Goal: Information Seeking & Learning: Learn about a topic

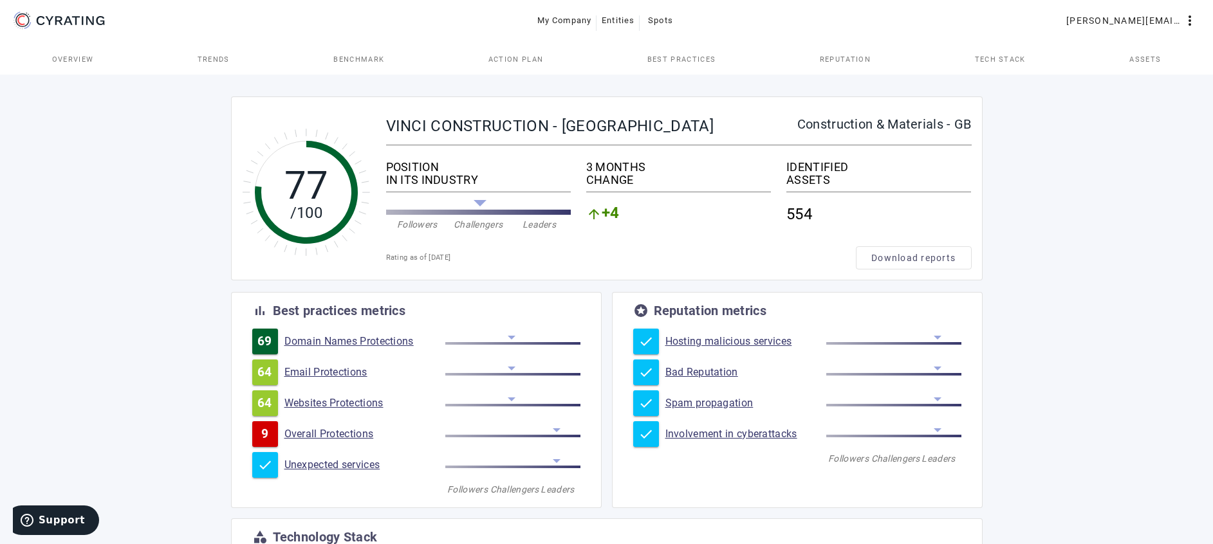
click at [371, 337] on link "Domain Names Protections" at bounding box center [364, 341] width 161 height 13
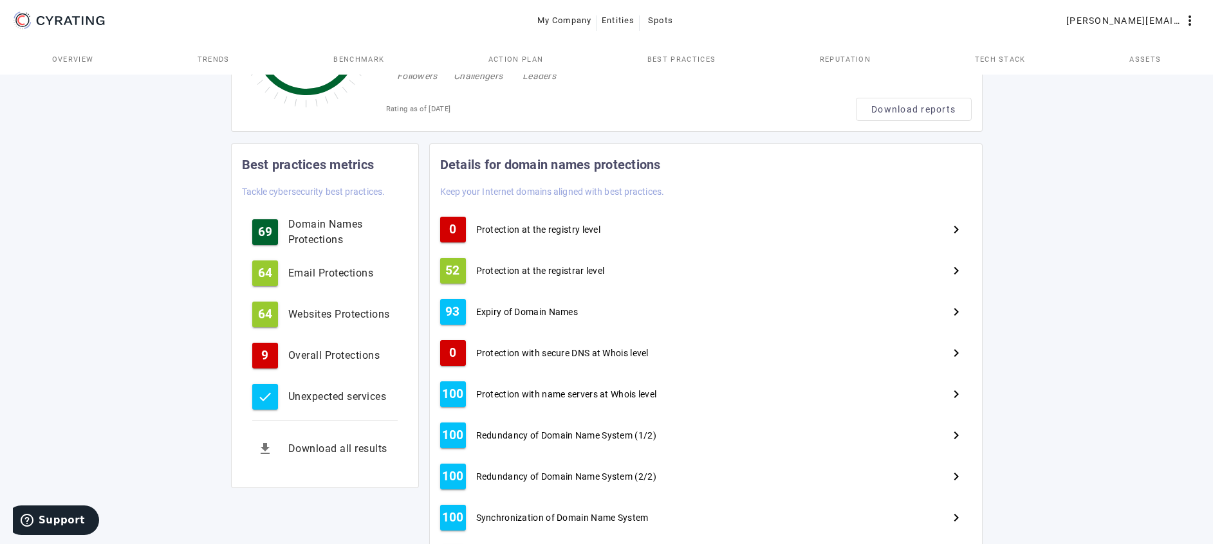
scroll to position [193, 0]
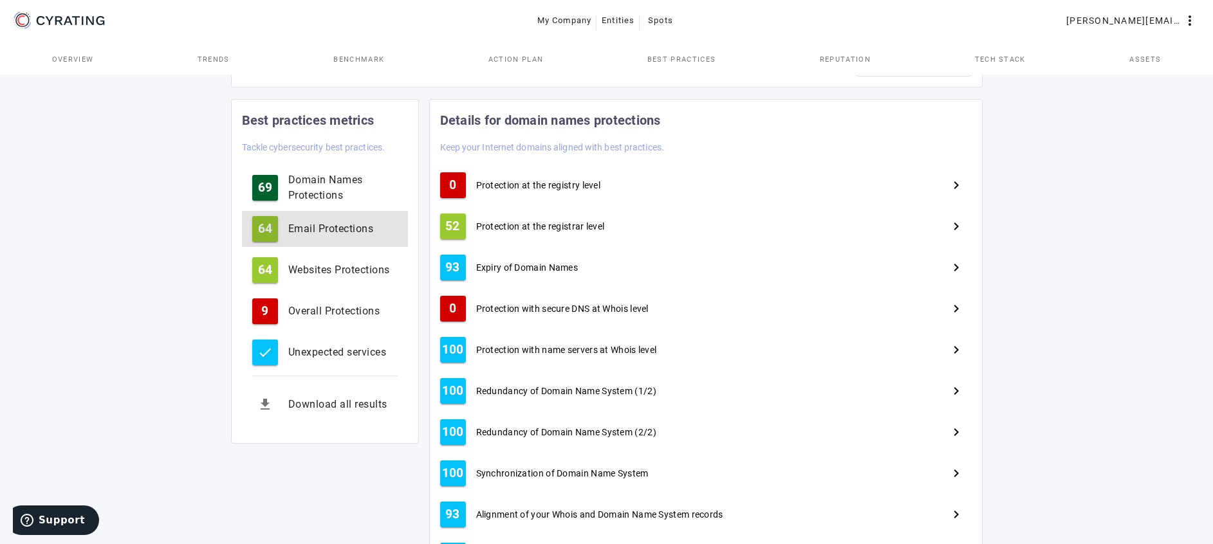
click at [306, 229] on div "Email Protections" at bounding box center [342, 228] width 109 height 15
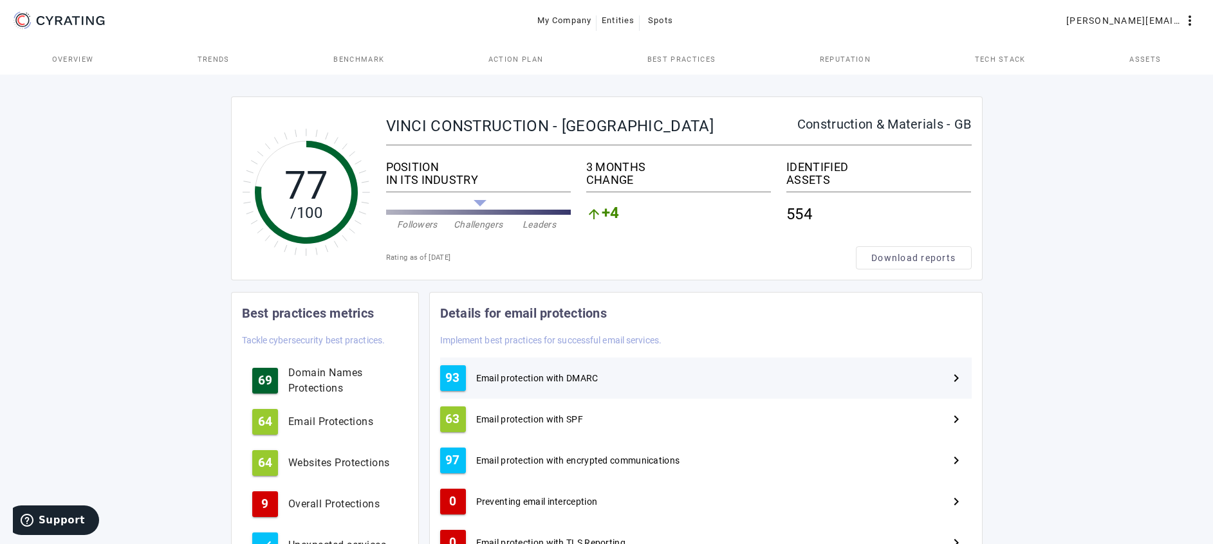
click at [580, 362] on span "Email protection with DMARC" at bounding box center [537, 378] width 122 height 13
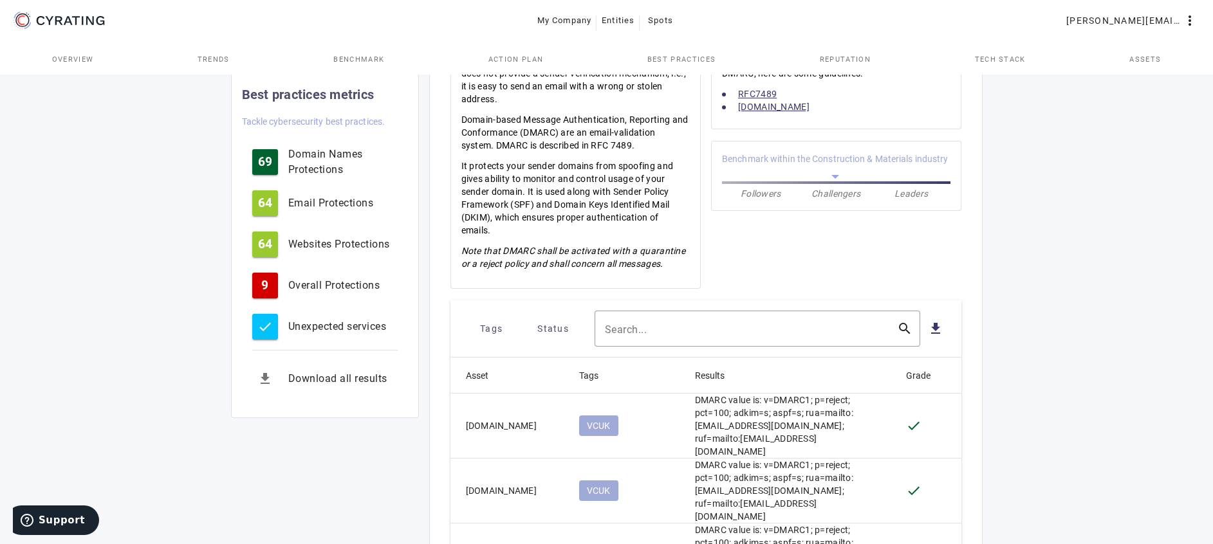
scroll to position [386, 0]
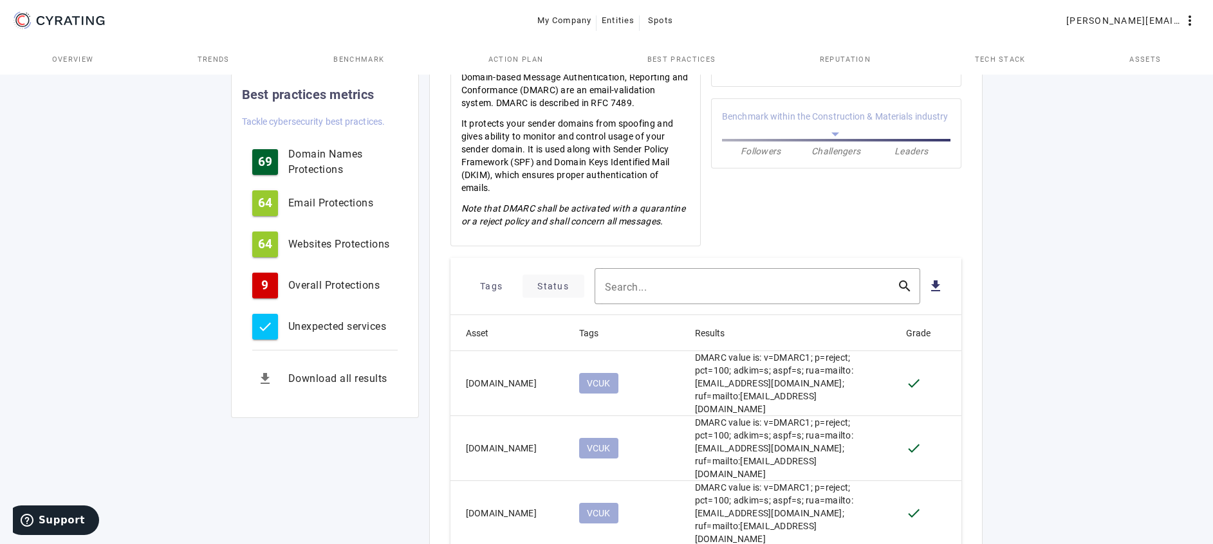
click at [546, 282] on span "Status" at bounding box center [553, 286] width 32 height 21
click at [535, 348] on mat-icon "check_box_outline_blank" at bounding box center [540, 349] width 15 height 15
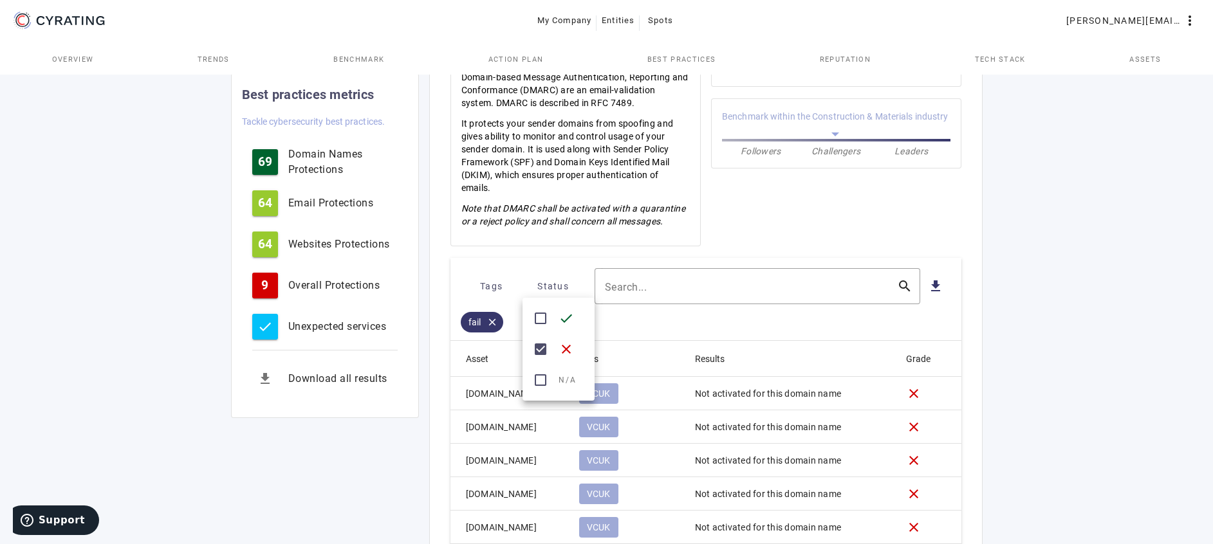
click at [818, 210] on div at bounding box center [606, 272] width 1213 height 544
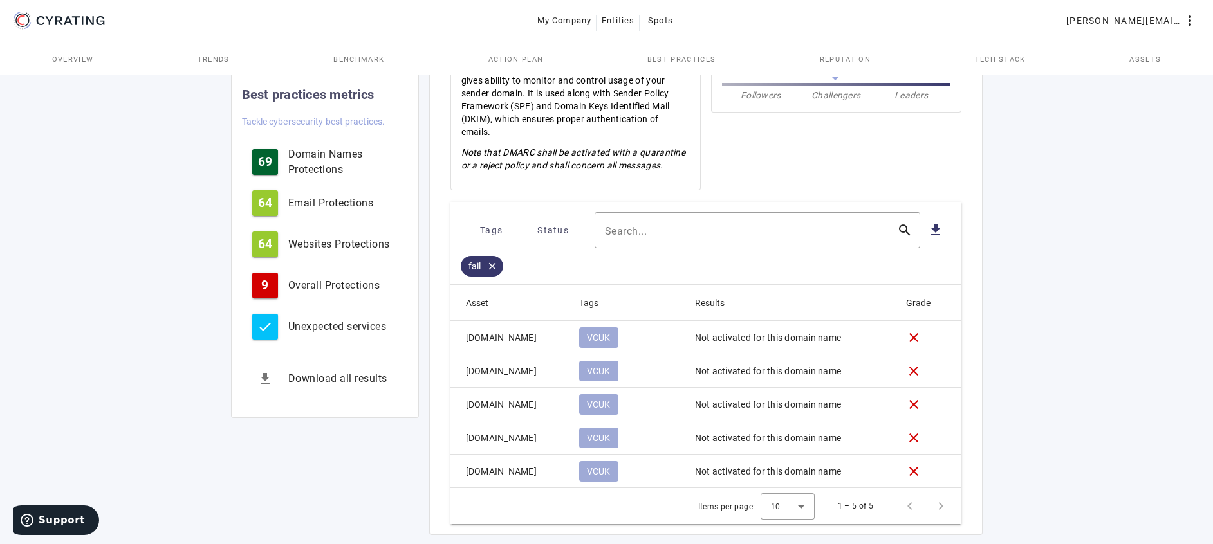
scroll to position [466, 0]
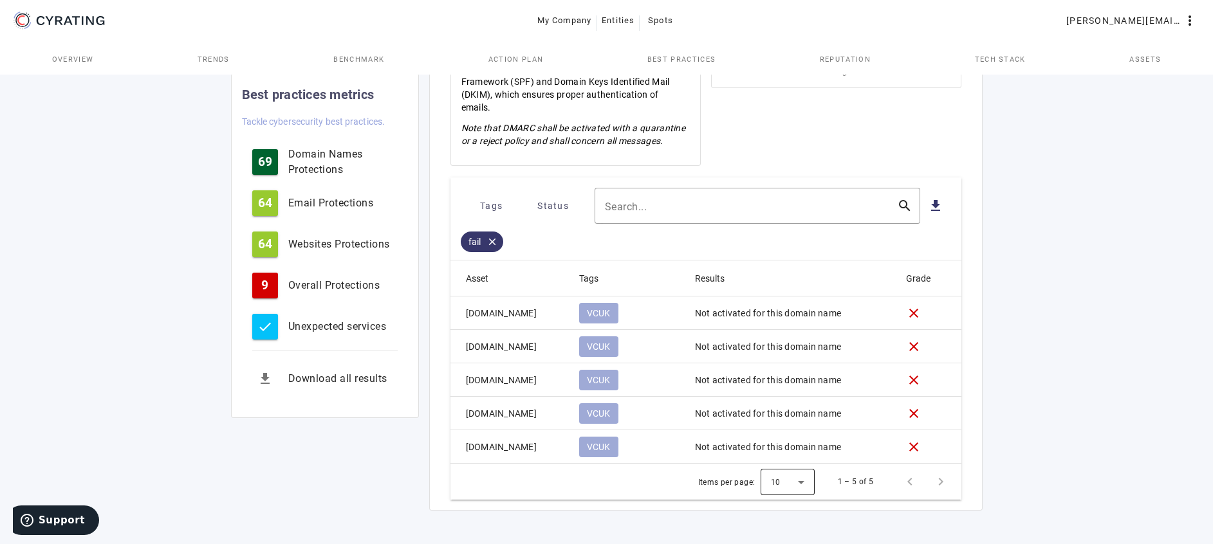
click at [803, 362] on div at bounding box center [787, 481] width 54 height 31
click at [784, 362] on mat-option "25" at bounding box center [788, 417] width 54 height 31
click at [818, 314] on div "77 /100 VINCI CONSTRUCTION - UNITED KINGDOM Construction & Materials - GB POSIT…" at bounding box center [606, 75] width 1213 height 939
click at [297, 195] on button "64 Email Protections" at bounding box center [325, 203] width 166 height 36
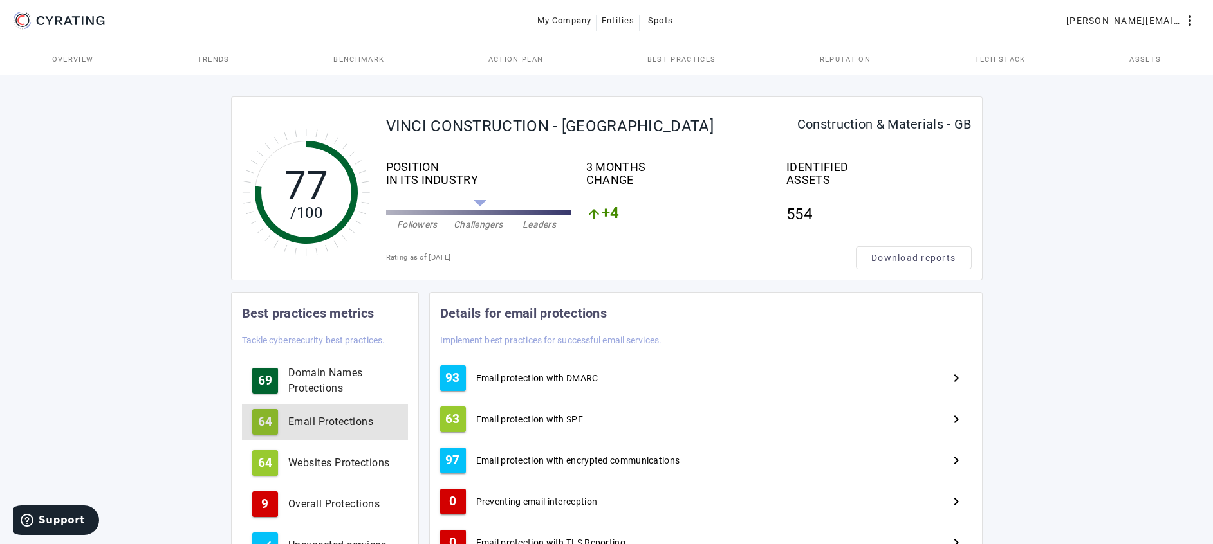
scroll to position [96, 0]
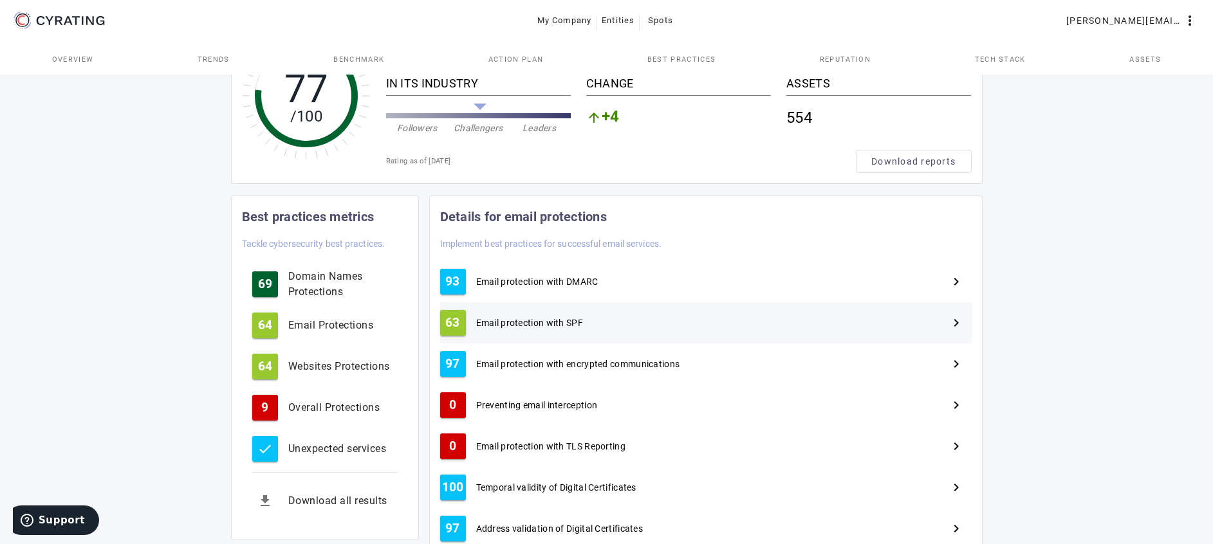
click at [487, 320] on span "Email protection with SPF" at bounding box center [529, 323] width 107 height 13
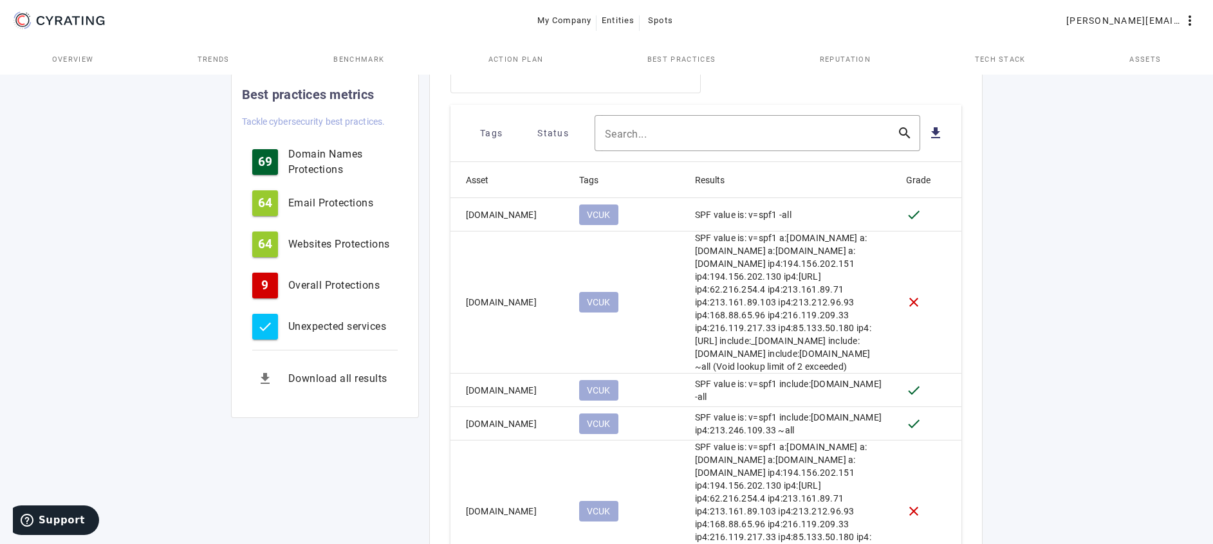
scroll to position [579, 0]
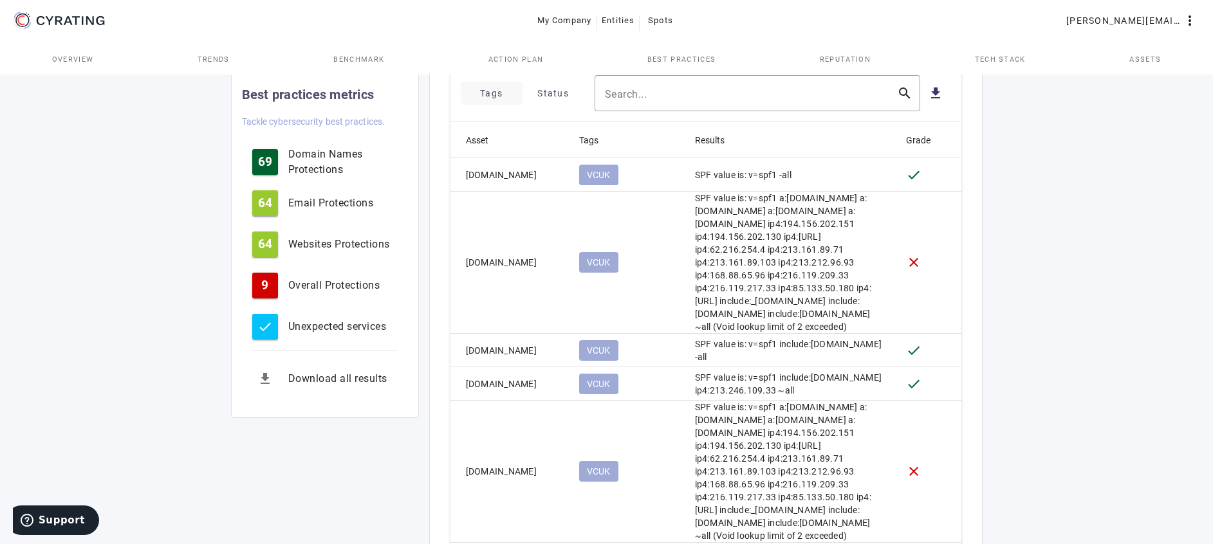
click at [490, 87] on span "Tags" at bounding box center [491, 93] width 23 height 21
click at [544, 87] on div at bounding box center [606, 272] width 1213 height 544
click at [549, 89] on span "Status" at bounding box center [553, 93] width 32 height 21
click at [543, 154] on mat-icon "check_box_outline_blank" at bounding box center [540, 156] width 15 height 15
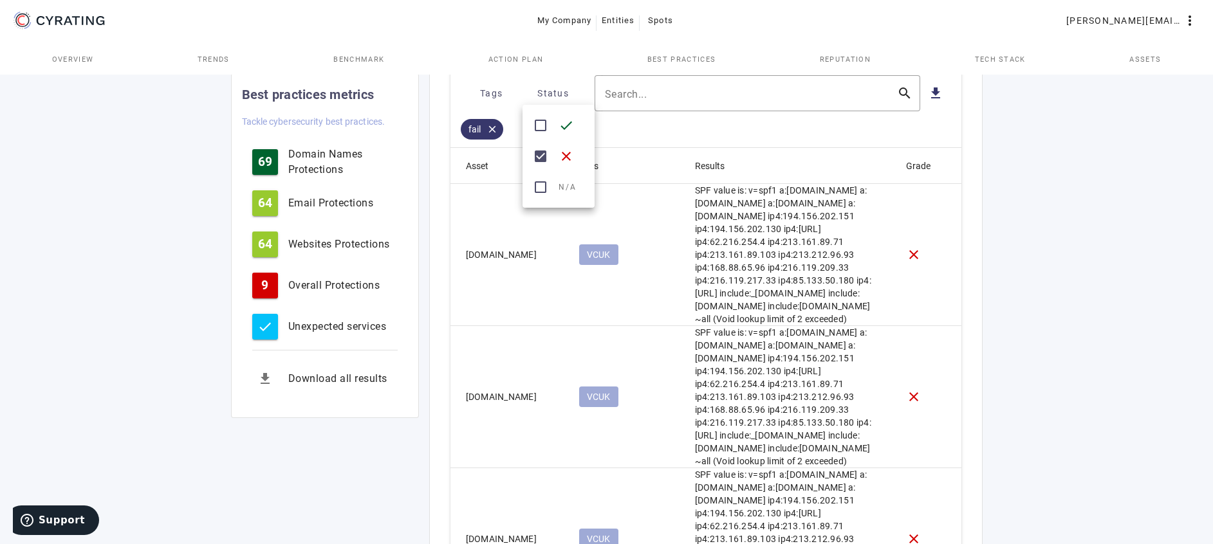
click at [776, 125] on div at bounding box center [606, 272] width 1213 height 544
click at [818, 163] on div "77 /100 VINCI CONSTRUCTION - UNITED KINGDOM Construction & Materials - GB POSIT…" at bounding box center [606, 324] width 1213 height 1662
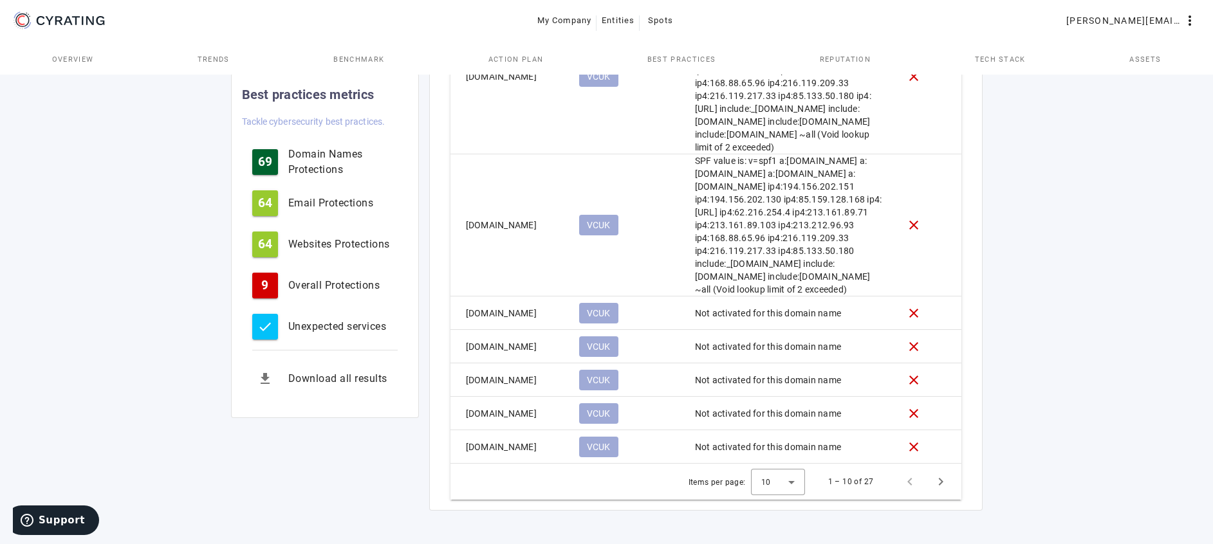
scroll to position [1370, 0]
click at [792, 362] on div at bounding box center [778, 481] width 54 height 31
click at [775, 362] on span "100" at bounding box center [771, 448] width 19 height 15
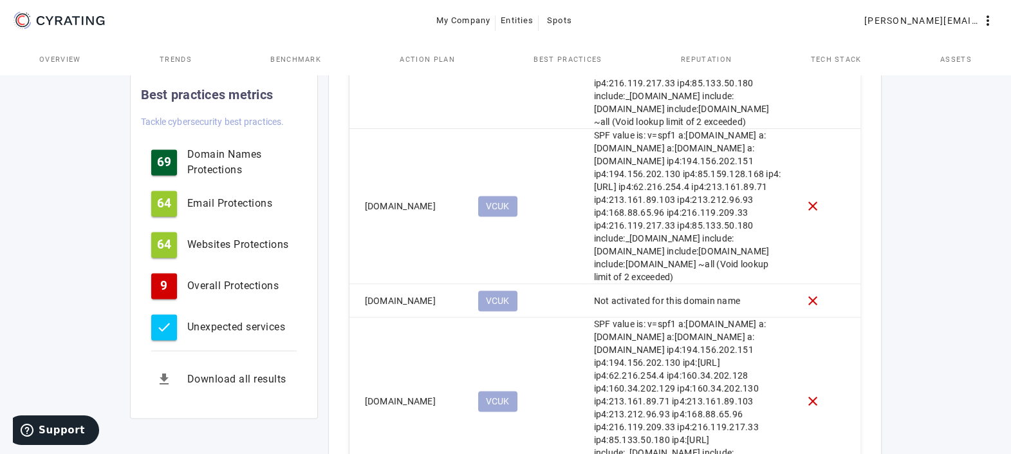
scroll to position [2509, 0]
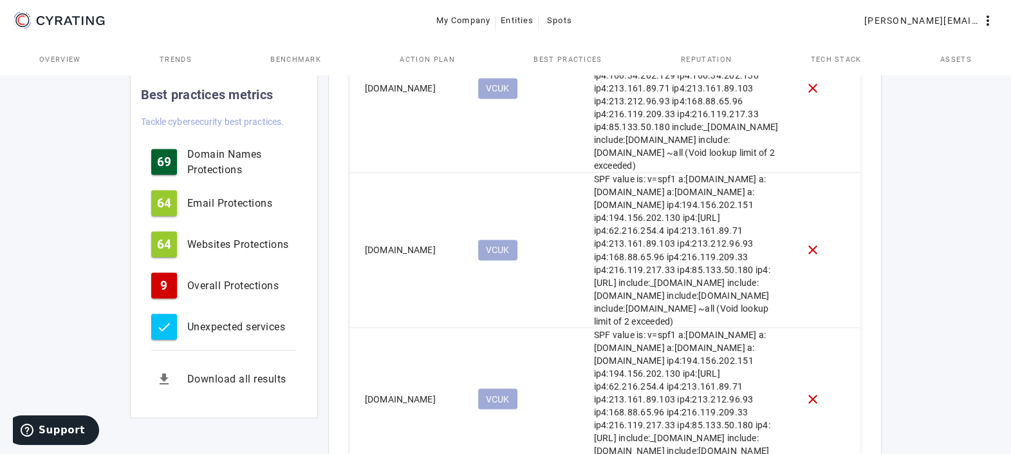
scroll to position [3055, 0]
